Goal: Find specific page/section: Find specific page/section

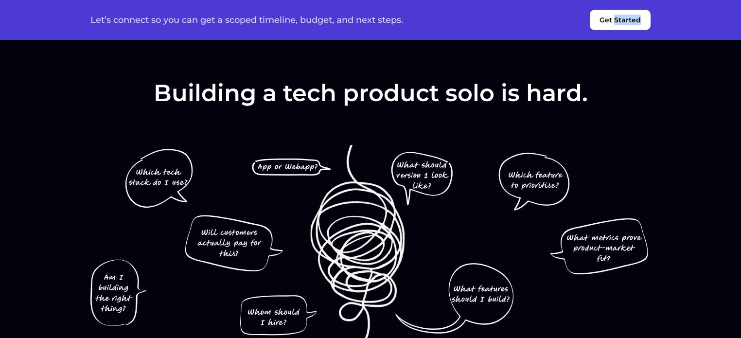
click at [632, 11] on button "Get Started" at bounding box center [619, 20] width 61 height 20
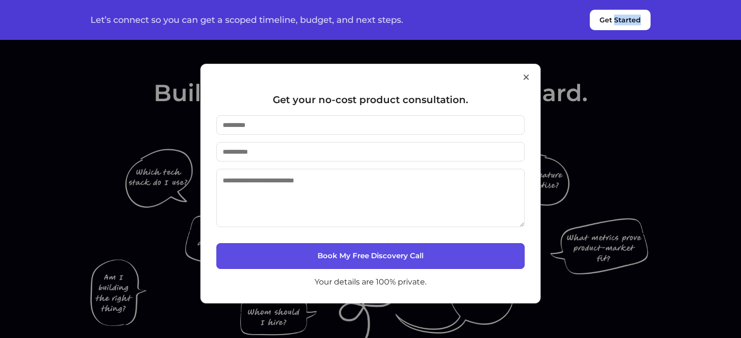
click at [525, 77] on button "×" at bounding box center [525, 77] width 9 height 25
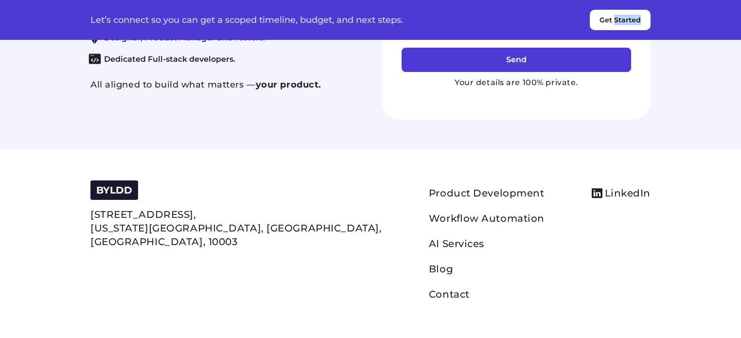
scroll to position [4285, 0]
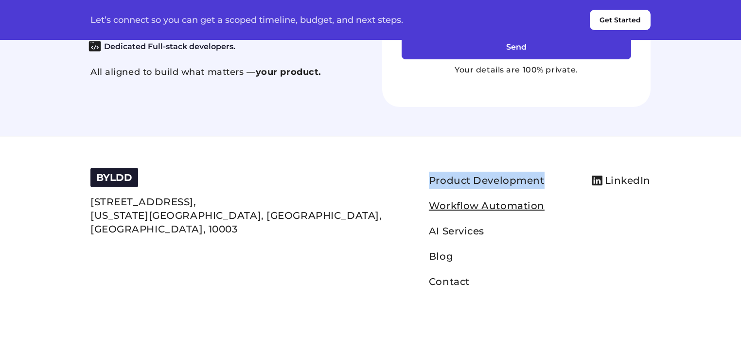
click at [429, 211] on link "Workflow Automation" at bounding box center [487, 206] width 116 height 12
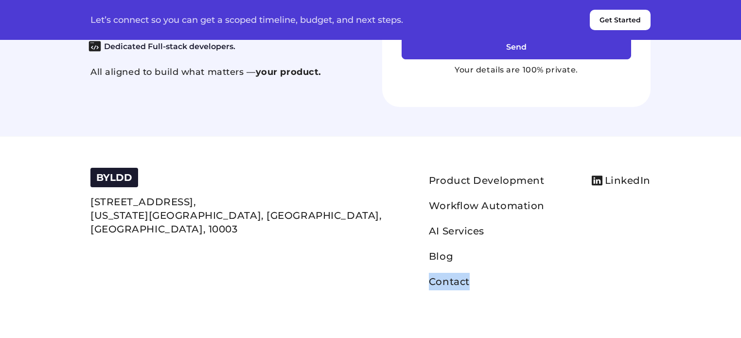
scroll to position [4298, 0]
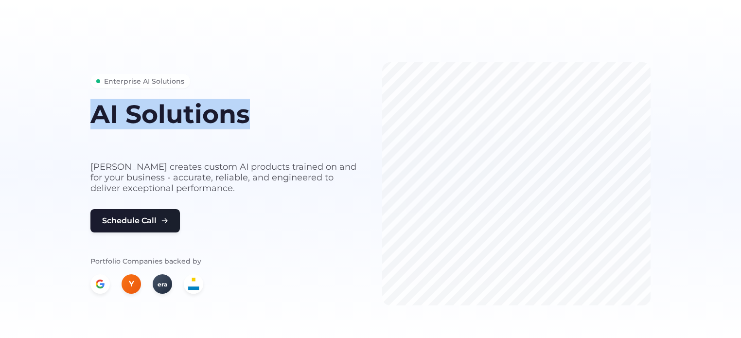
copy h1 "AI Solutions"
drag, startPoint x: 84, startPoint y: 112, endPoint x: 263, endPoint y: 106, distance: 178.9
click at [262, 107] on div "Enterprise AI Solutions AI Solutions built for your business needs Byldd create…" at bounding box center [370, 183] width 583 height 243
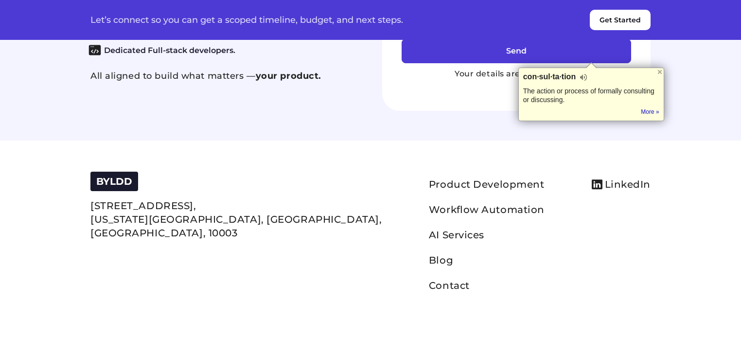
copy h4 "consultation"
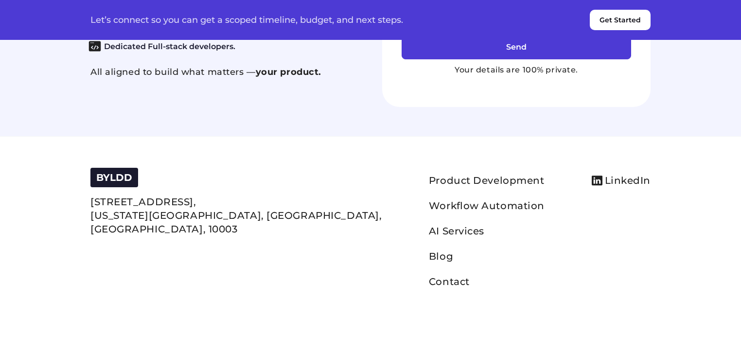
scroll to position [4298, 0]
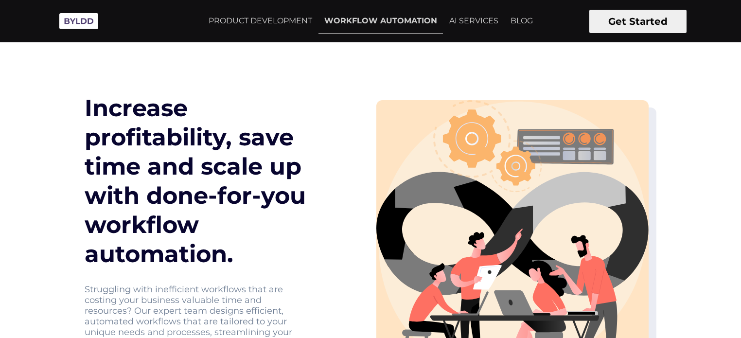
drag, startPoint x: 81, startPoint y: 224, endPoint x: 200, endPoint y: 189, distance: 123.6
click at [225, 255] on div "Increase profitability, save time and scale up with done-for-you workflow autom…" at bounding box center [225, 240] width 292 height 294
copy h1 "workflow automation"
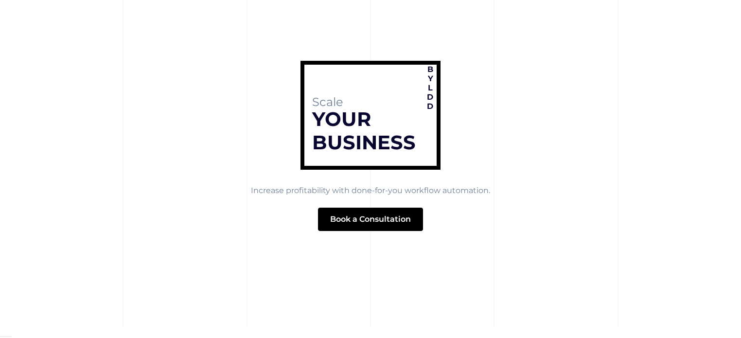
scroll to position [3956, 0]
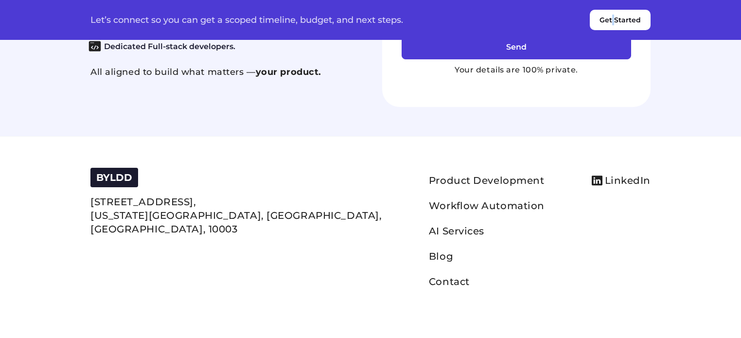
scroll to position [4298, 0]
click at [429, 283] on link "Contact" at bounding box center [449, 282] width 41 height 12
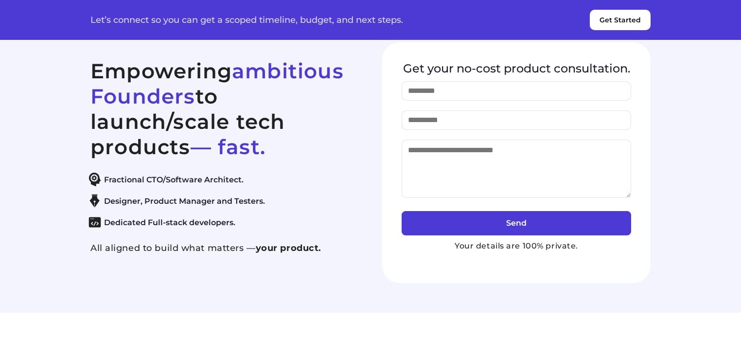
scroll to position [4132, 0]
